Goal: Task Accomplishment & Management: Complete application form

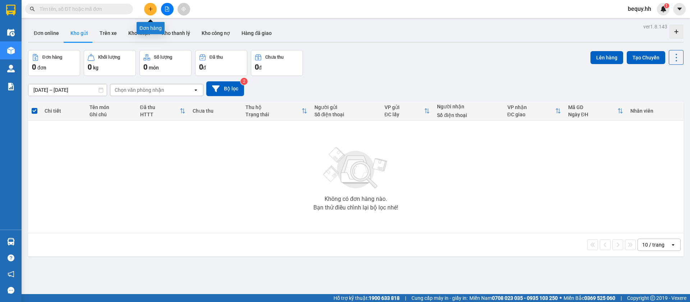
click at [155, 8] on button at bounding box center [150, 9] width 13 height 13
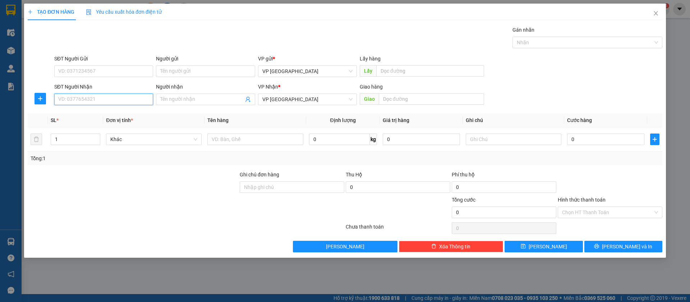
click at [133, 96] on input "SĐT Người Nhận" at bounding box center [103, 99] width 99 height 12
type input "0933913222"
click at [132, 110] on div "0933913222" at bounding box center [104, 114] width 90 height 8
type input "loc dien"
type input "50.000"
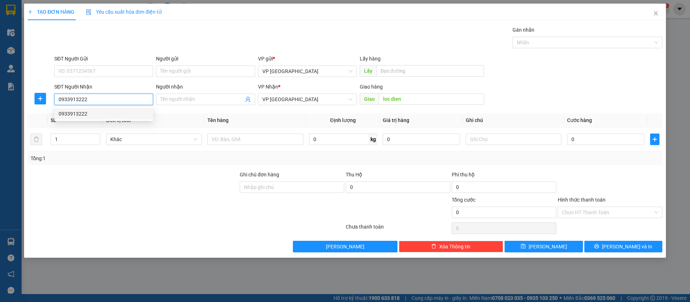
type input "50.000"
type input "0933913222"
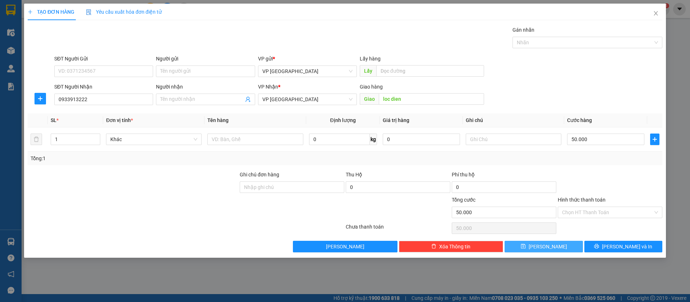
click at [559, 243] on button "[PERSON_NAME]" at bounding box center [544, 247] width 78 height 12
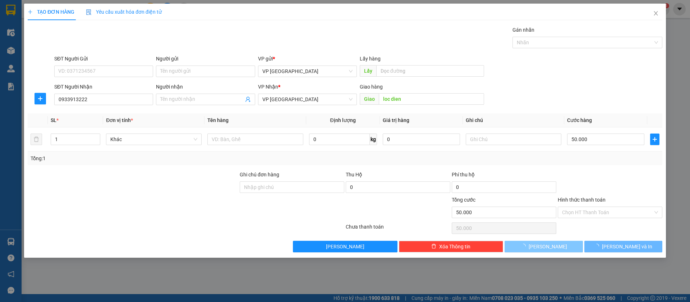
type input "0"
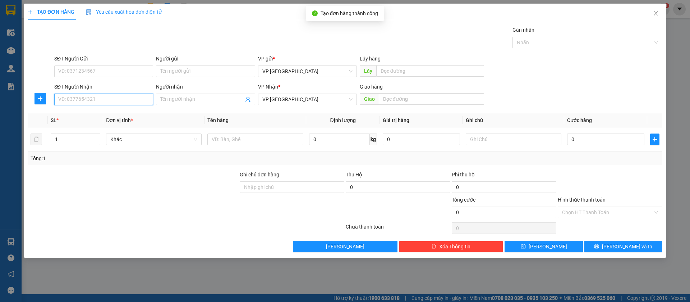
click at [94, 102] on input "SĐT Người Nhận" at bounding box center [103, 99] width 99 height 12
click at [104, 110] on div "0987707548" at bounding box center [104, 114] width 90 height 8
type input "0987707548"
type input "thanh luong"
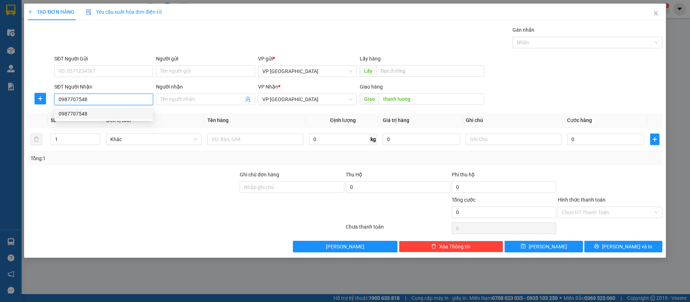
type input "50.000"
type input "0987707548"
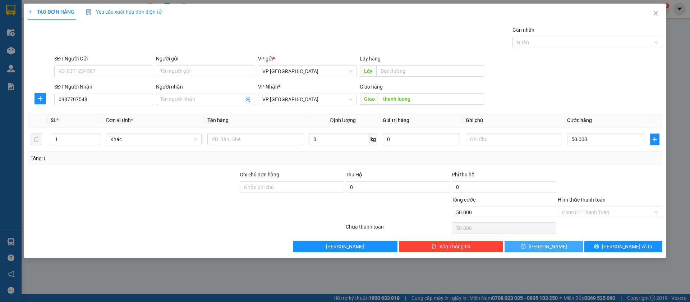
click at [553, 245] on button "[PERSON_NAME]" at bounding box center [544, 247] width 78 height 12
type input "0"
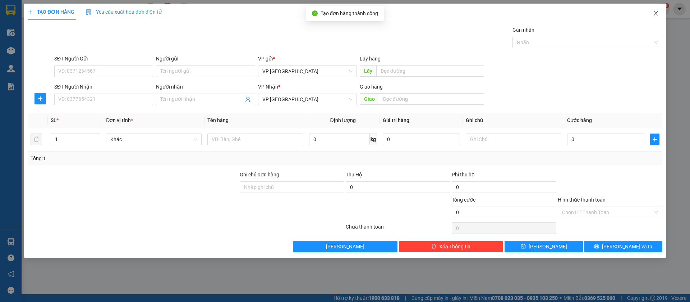
click at [658, 13] on icon "close" at bounding box center [656, 13] width 6 height 6
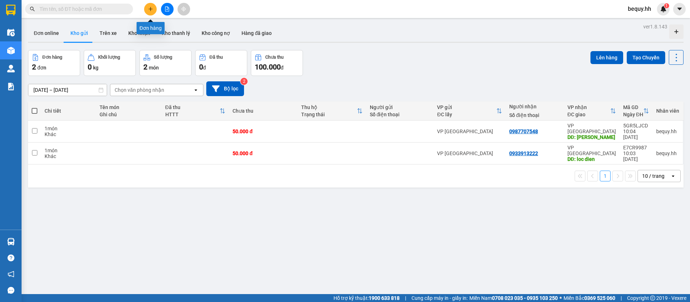
click at [149, 5] on button at bounding box center [150, 9] width 13 height 13
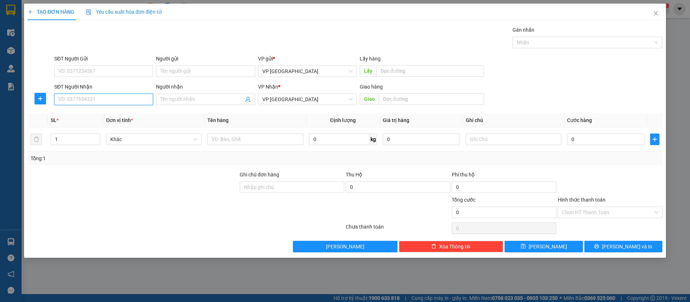
click at [138, 96] on input "SĐT Người Nhận" at bounding box center [103, 99] width 99 height 12
click at [128, 102] on input "SĐT Người Nhận" at bounding box center [103, 99] width 99 height 12
click at [115, 113] on div "0888884006" at bounding box center [104, 114] width 90 height 8
type input "0888884006"
type input "TUYEN BLONG"
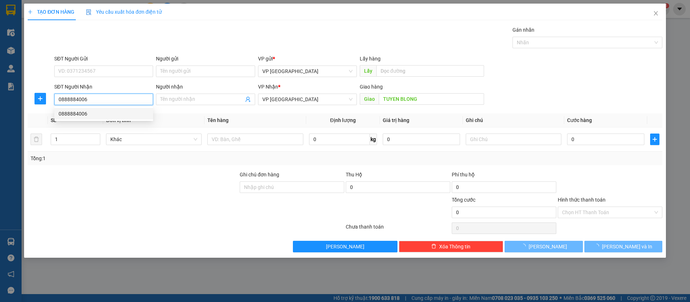
type input "50.000"
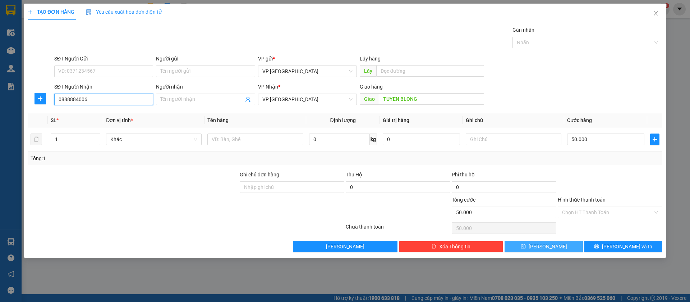
type input "0888884006"
click at [535, 242] on button "[PERSON_NAME]" at bounding box center [544, 247] width 78 height 12
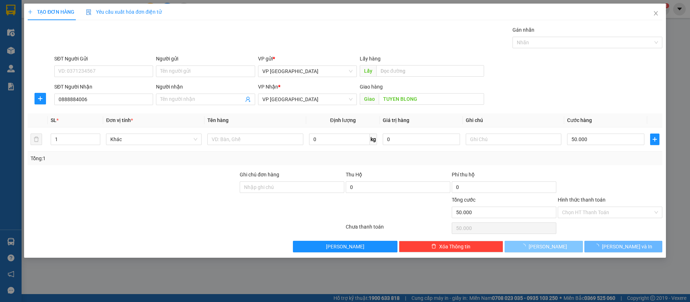
type input "0"
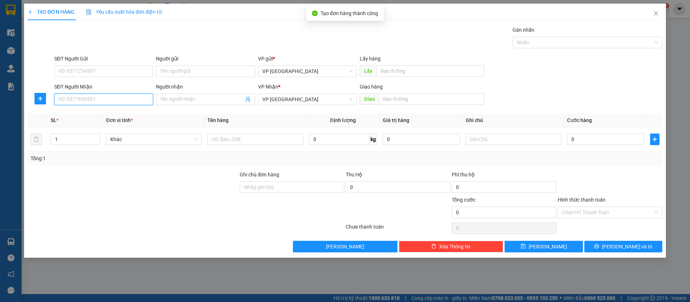
click at [128, 96] on input "SĐT Người Nhận" at bounding box center [103, 99] width 99 height 12
click at [119, 110] on div "0355110110" at bounding box center [104, 114] width 90 height 8
type input "0355110110"
type input "thanh phu blong"
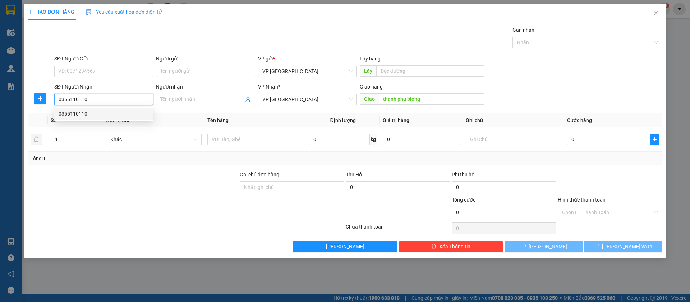
type input "50.000"
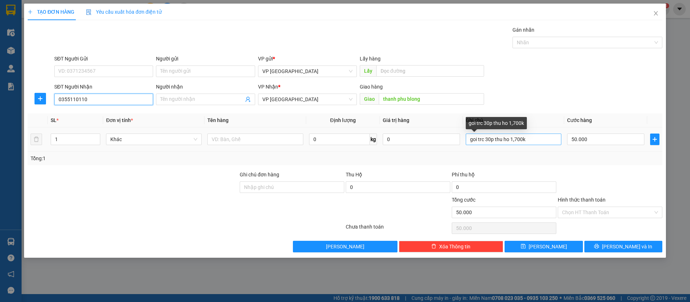
type input "0355110110"
click at [542, 137] on input "goi trc 30p thu ho 1,700k" at bounding box center [514, 139] width 96 height 12
click at [542, 137] on input "goi trc 30p thu ho" at bounding box center [514, 139] width 96 height 12
click at [523, 137] on input "goi trc 30p thu ho" at bounding box center [514, 139] width 96 height 12
click at [538, 136] on input "goi trc 30p thu ho" at bounding box center [514, 139] width 96 height 12
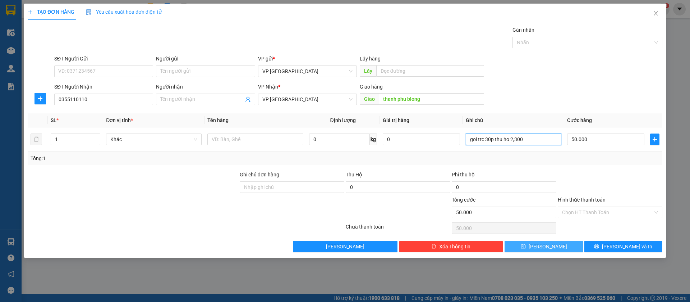
type input "goi trc 30p thu ho 2,300"
click at [562, 246] on button "[PERSON_NAME]" at bounding box center [544, 247] width 78 height 12
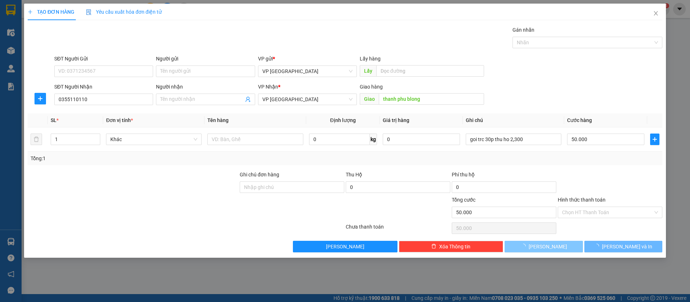
type input "0"
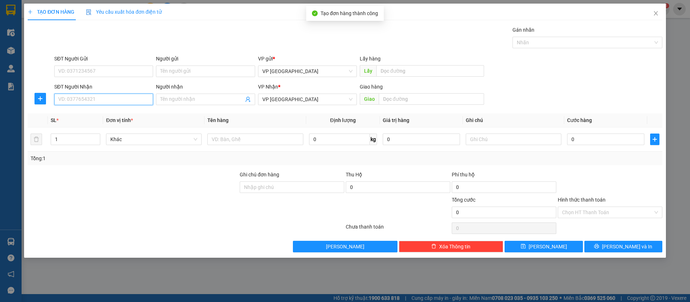
click at [98, 96] on input "SĐT Người Nhận" at bounding box center [103, 99] width 99 height 12
type input "0974279545"
click at [91, 111] on div "0974279545" at bounding box center [104, 114] width 90 height 8
type input "[PERSON_NAME]"
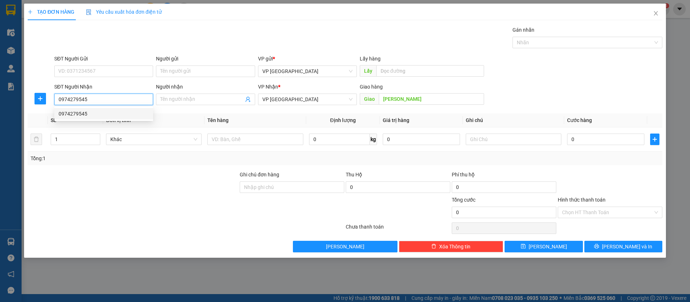
type input "30.000"
type input "0974279545"
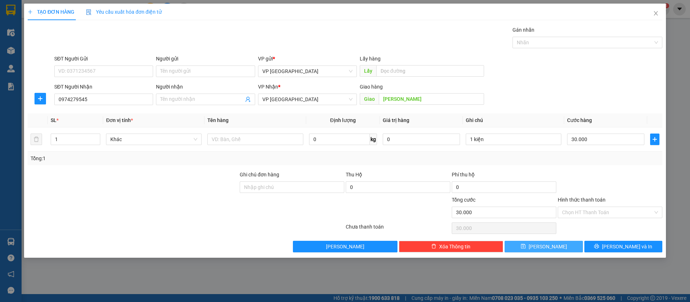
click at [568, 246] on button "[PERSON_NAME]" at bounding box center [544, 247] width 78 height 12
type input "0"
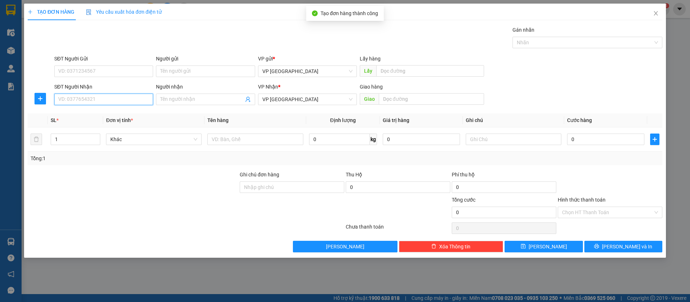
click at [136, 96] on input "SĐT Người Nhận" at bounding box center [103, 99] width 99 height 12
type input "0325571572"
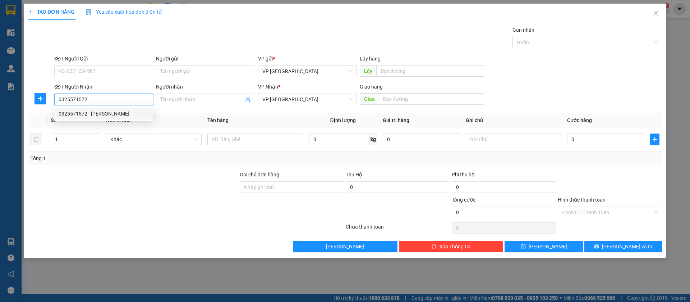
click at [131, 113] on div "0325571572 - [PERSON_NAME]" at bounding box center [104, 114] width 90 height 8
type input "[PERSON_NAME]"
type input "lộc ninh"
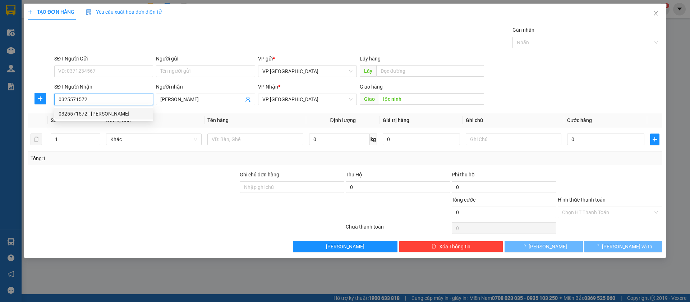
type input "30.000"
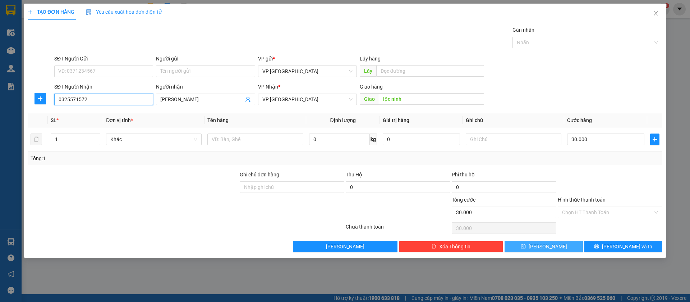
type input "0325571572"
click at [560, 246] on button "[PERSON_NAME]" at bounding box center [544, 247] width 78 height 12
type input "0"
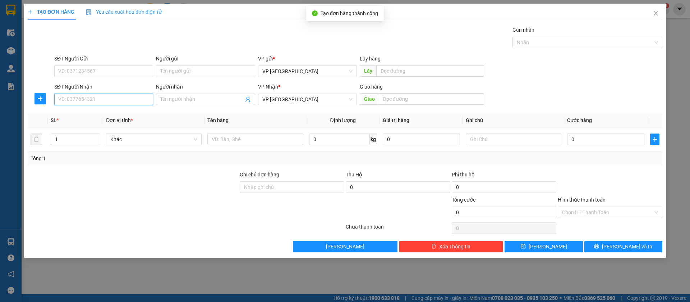
click at [137, 99] on input "SĐT Người Nhận" at bounding box center [103, 99] width 99 height 12
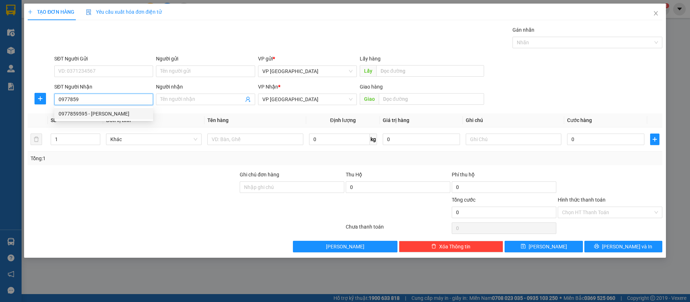
click at [134, 108] on div "0977859595 - [PERSON_NAME]" at bounding box center [103, 114] width 99 height 12
type input "0977859595"
type input "[PERSON_NAME]"
type input "[GEOGRAPHIC_DATA]"
type input "50.000"
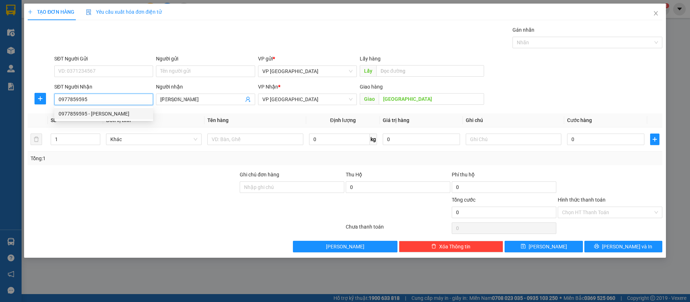
type input "50.000"
type input "0977859595"
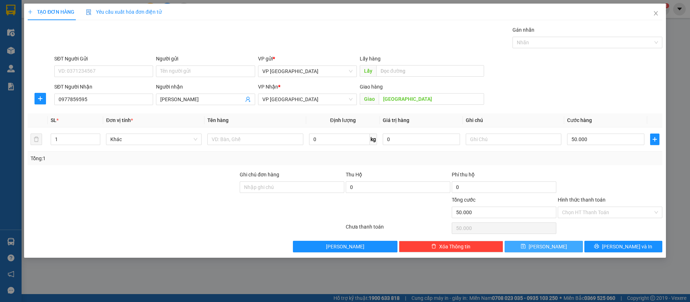
click at [567, 245] on button "[PERSON_NAME]" at bounding box center [544, 247] width 78 height 12
type input "0"
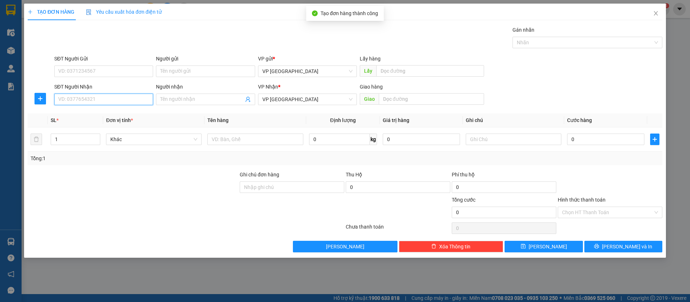
click at [99, 100] on input "SĐT Người Nhận" at bounding box center [103, 99] width 99 height 12
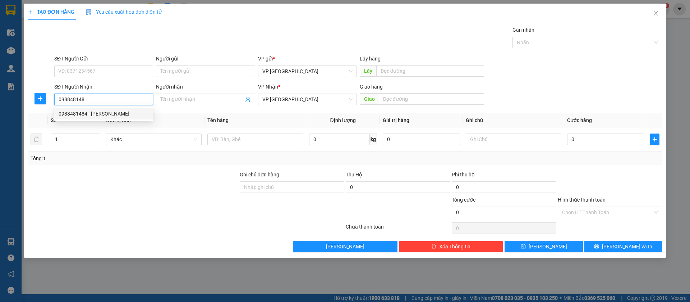
click at [118, 114] on div "0988481484 - [PERSON_NAME]" at bounding box center [104, 114] width 90 height 8
type input "0988481484"
type input "[PERSON_NAME]"
type input "30.000"
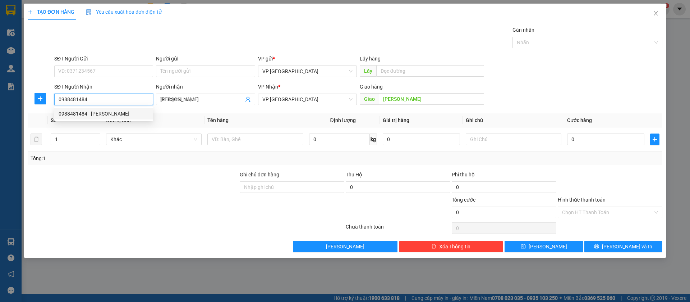
type input "30.000"
type input "0988481484"
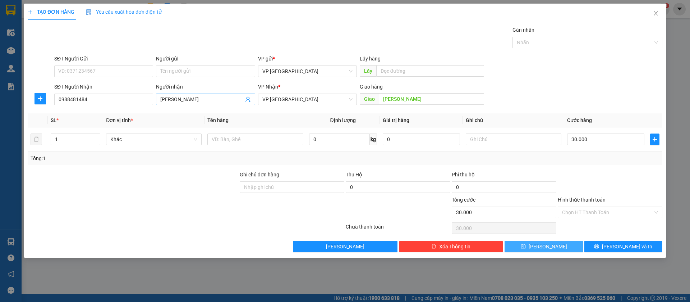
drag, startPoint x: 563, startPoint y: 245, endPoint x: 174, endPoint y: 97, distance: 416.8
click at [562, 244] on button "[PERSON_NAME]" at bounding box center [544, 247] width 78 height 12
type input "0"
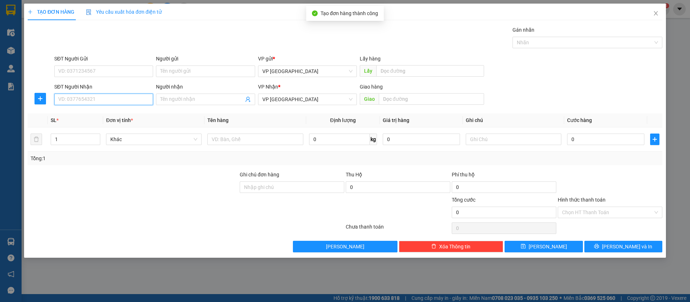
click at [116, 99] on input "SĐT Người Nhận" at bounding box center [103, 99] width 99 height 12
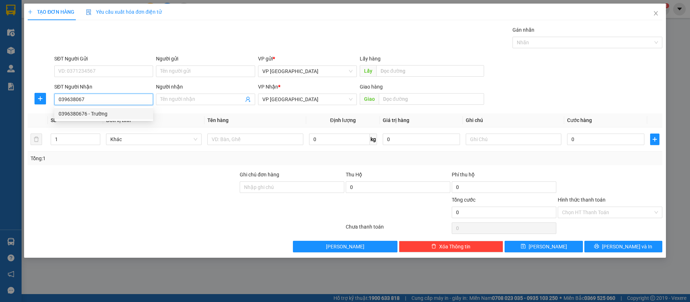
click at [116, 110] on div "0396380676 - Trường" at bounding box center [104, 114] width 90 height 8
type input "0396380676"
type input "Trường"
type input "CHƠN THÀNH"
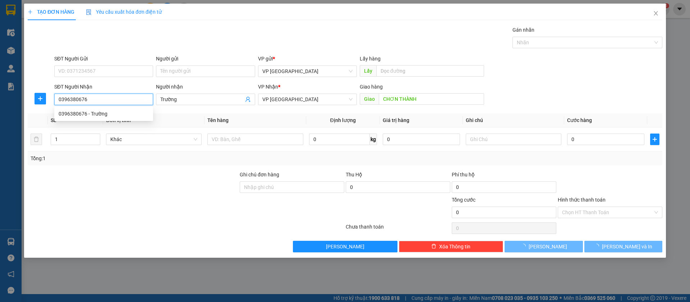
type input "50.000"
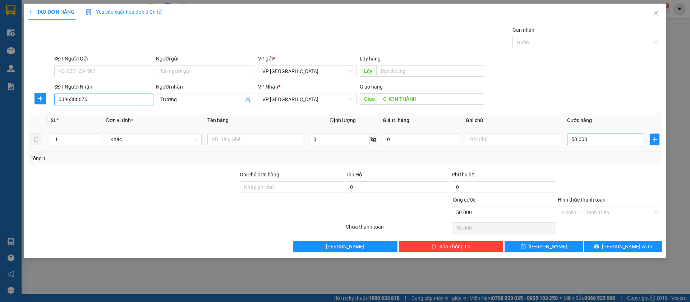
type input "0396380676"
click at [609, 138] on input "50.000" at bounding box center [605, 139] width 77 height 12
type input "3"
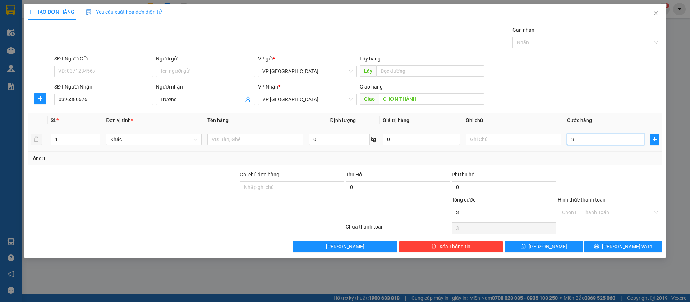
type input "30"
type input "300"
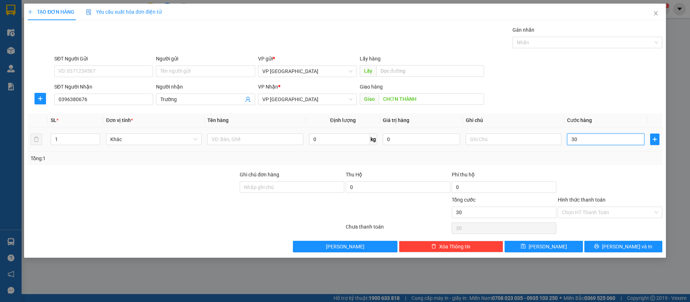
type input "300"
type input "3.000"
type input "30.000"
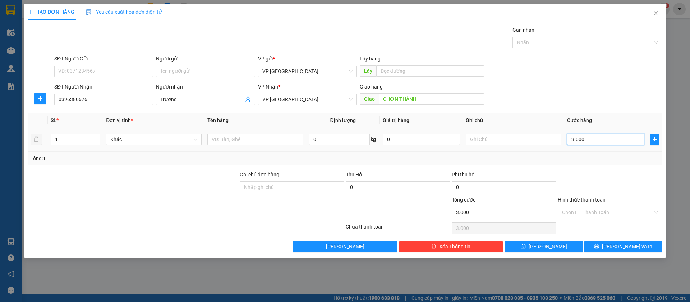
type input "30.000"
click at [563, 243] on button "[PERSON_NAME]" at bounding box center [544, 247] width 78 height 12
type input "0"
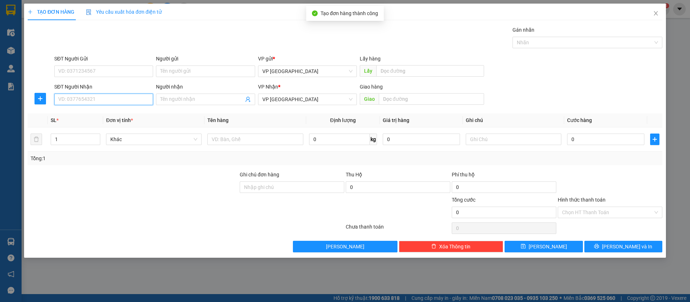
click at [134, 99] on input "SĐT Người Nhận" at bounding box center [103, 99] width 99 height 12
click at [657, 9] on span "Close" at bounding box center [656, 14] width 20 height 20
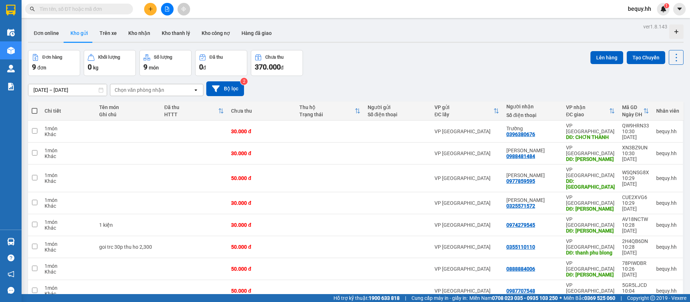
drag, startPoint x: 655, startPoint y: 0, endPoint x: 464, endPoint y: 38, distance: 195.0
click at [464, 38] on div "Đơn online Kho gửi Trên xe Kho nhận Kho thanh lý Kho công nợ Hàng đã giao" at bounding box center [356, 33] width 656 height 19
click at [35, 109] on span at bounding box center [35, 111] width 6 height 6
click at [35, 107] on input "checkbox" at bounding box center [35, 107] width 0 height 0
checkbox input "true"
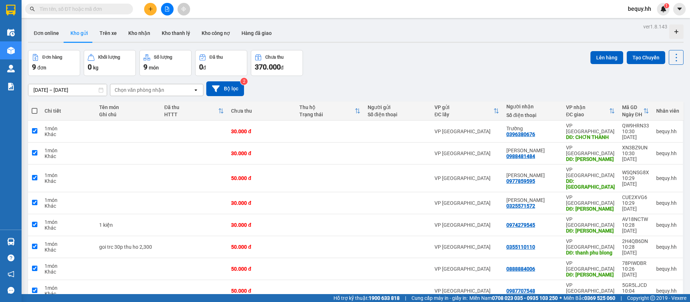
checkbox input "true"
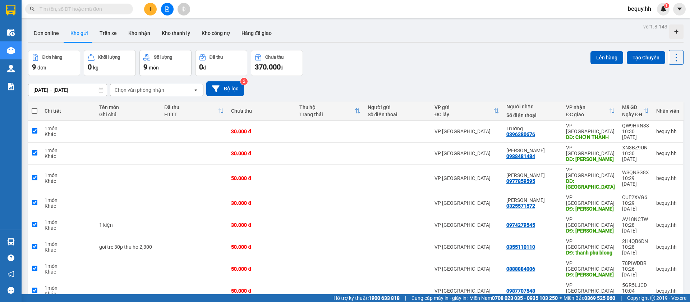
checkbox input "true"
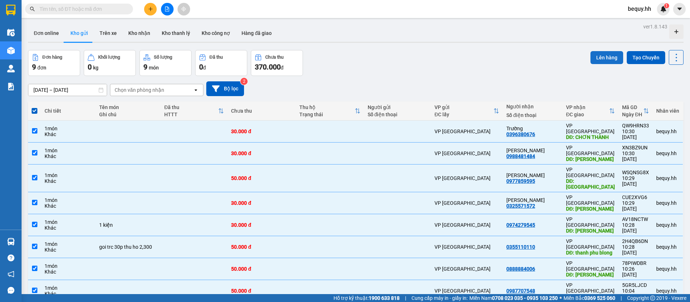
click at [607, 55] on button "Lên hàng" at bounding box center [607, 57] width 33 height 13
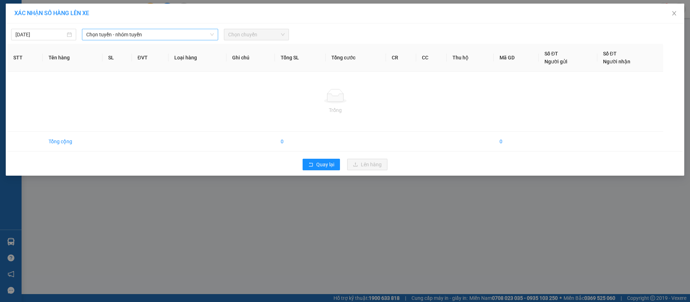
click at [109, 35] on span "Chọn tuyến - nhóm tuyến" at bounding box center [150, 34] width 128 height 11
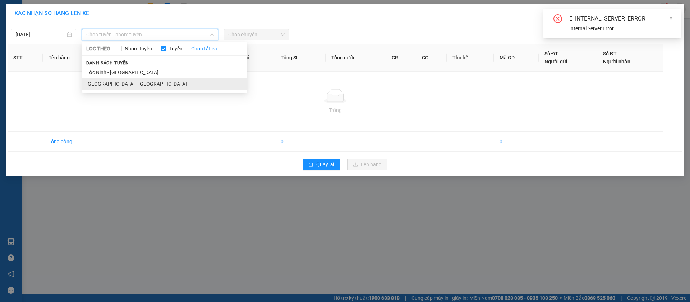
click at [111, 84] on li "[GEOGRAPHIC_DATA] - [GEOGRAPHIC_DATA]" at bounding box center [164, 84] width 165 height 12
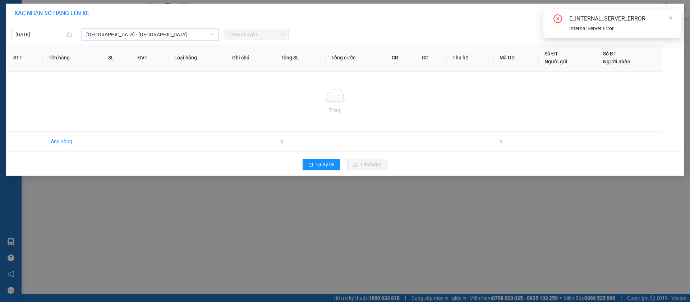
click at [253, 35] on span "Chọn chuyến" at bounding box center [256, 34] width 56 height 11
click at [320, 165] on span "Quay lại" at bounding box center [325, 164] width 18 height 8
